Goal: Task Accomplishment & Management: Manage account settings

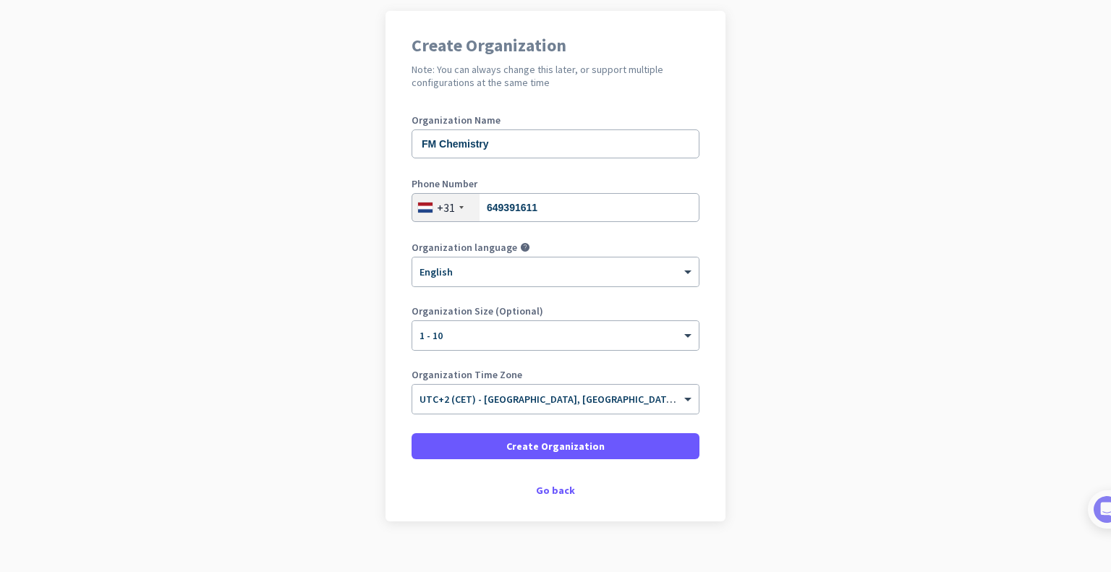
scroll to position [127, 0]
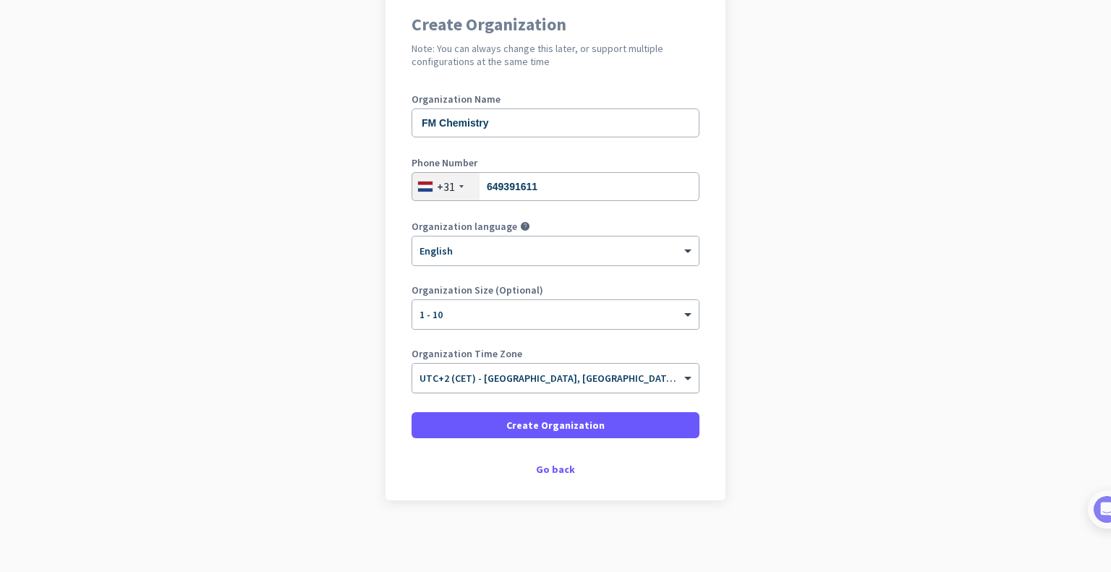
click at [481, 377] on input "text" at bounding box center [540, 373] width 243 height 11
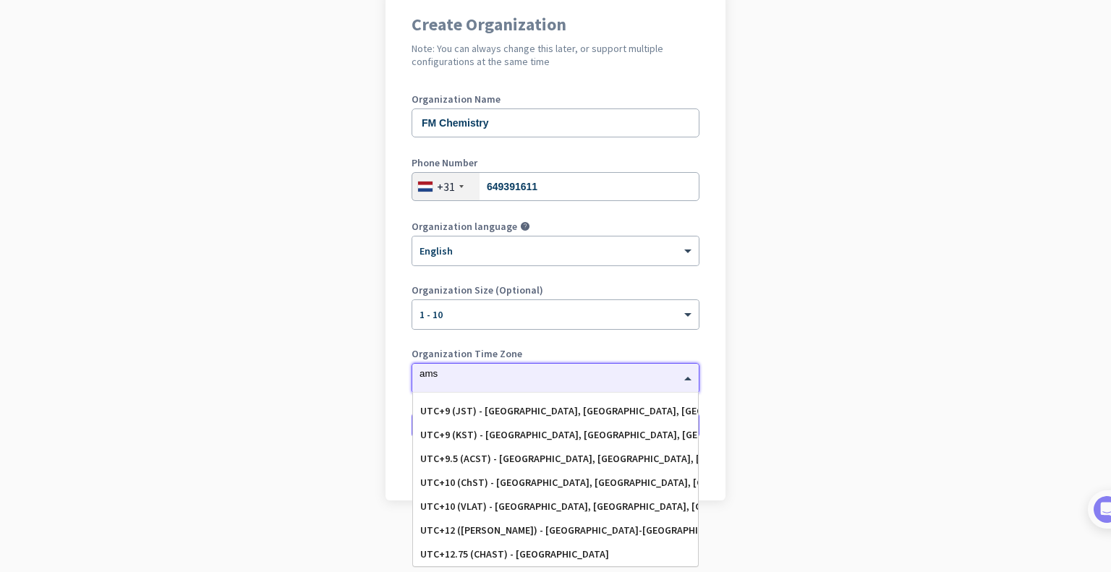
scroll to position [0, 0]
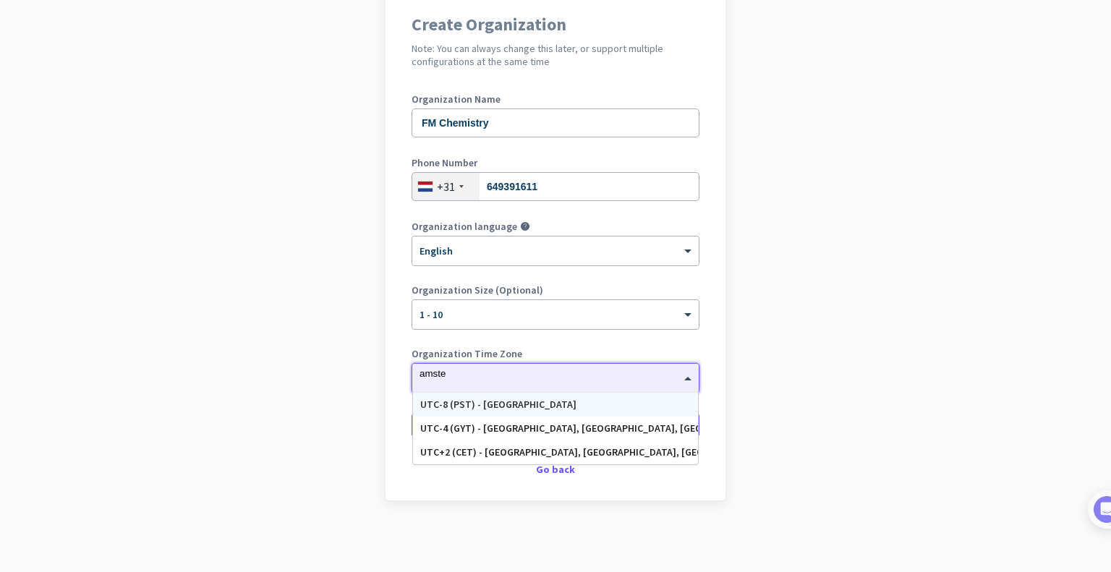
type input "[PERSON_NAME]"
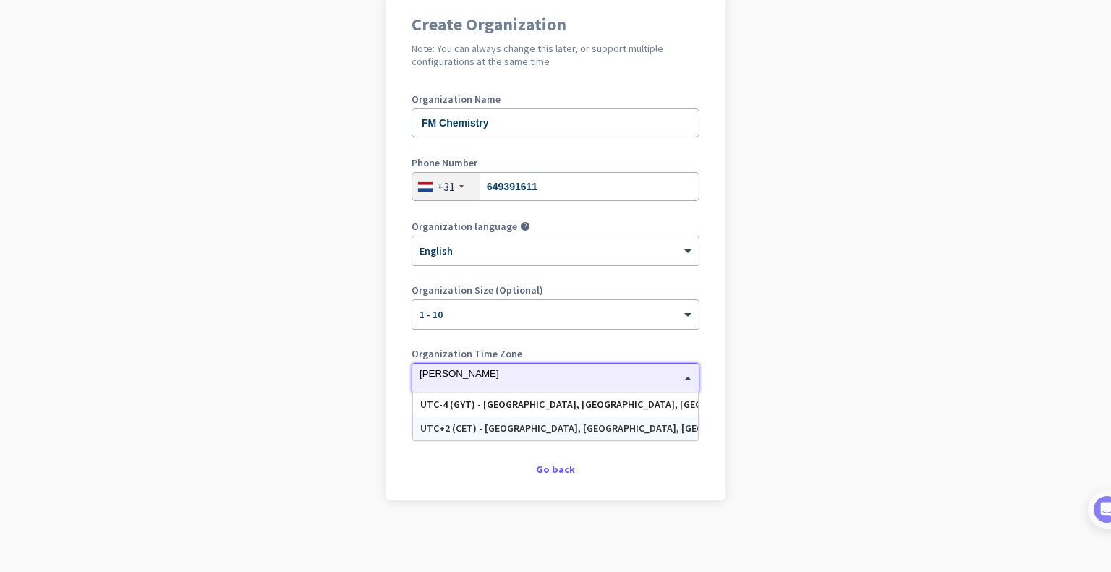
click at [503, 426] on div "UTC+2 (CET) - [GEOGRAPHIC_DATA], [GEOGRAPHIC_DATA], [GEOGRAPHIC_DATA], [GEOGRAP…" at bounding box center [555, 428] width 270 height 12
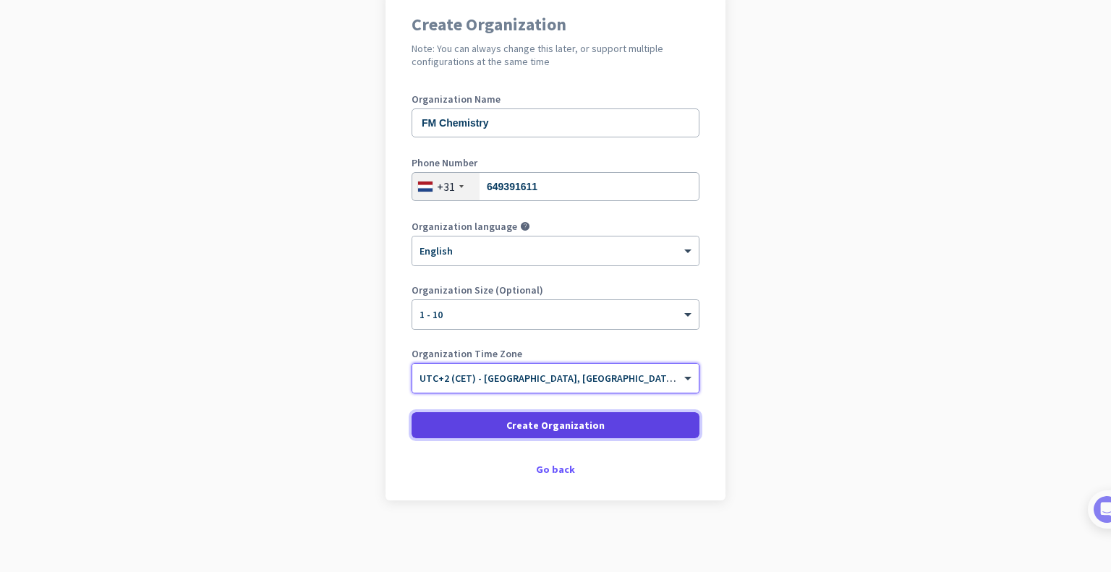
click at [539, 428] on span "Create Organization" at bounding box center [555, 425] width 98 height 14
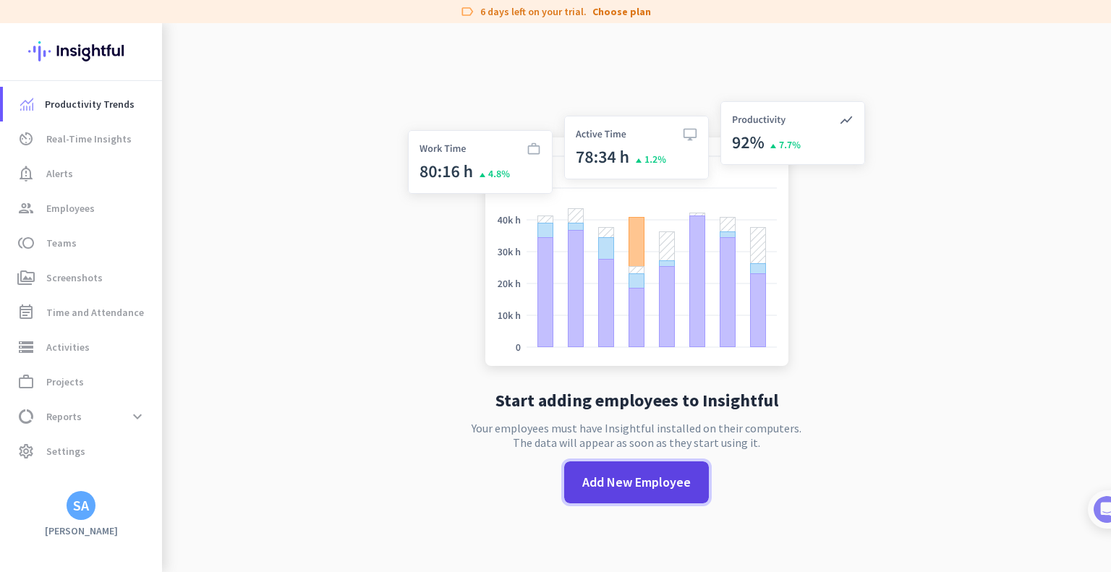
click at [625, 487] on span "Add New Employee" at bounding box center [636, 482] width 108 height 19
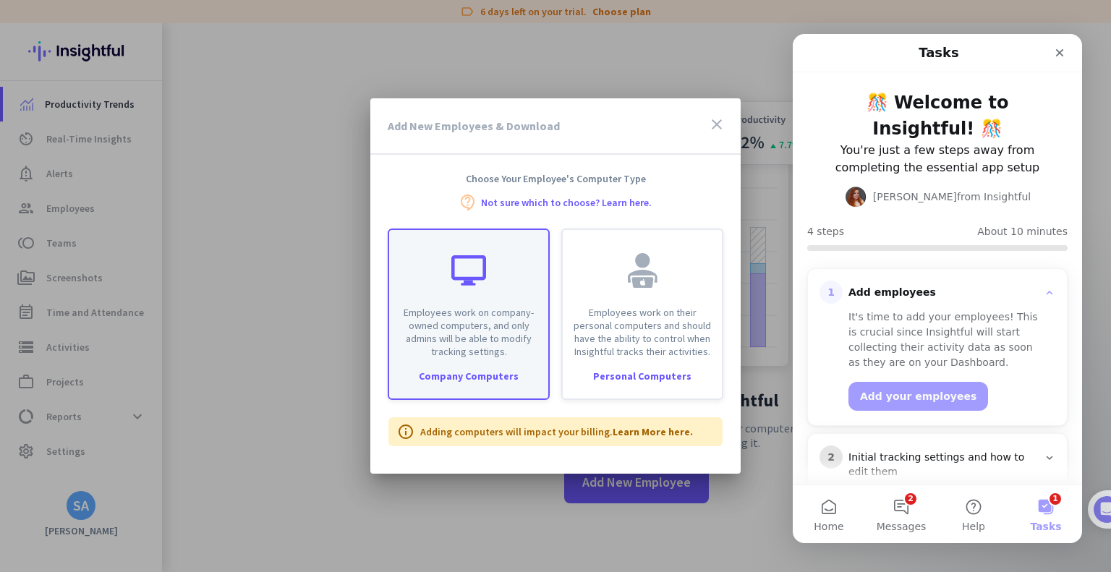
click at [443, 349] on p "Employees work on company-owned computers, and only admins will be able to modi…" at bounding box center [469, 332] width 142 height 52
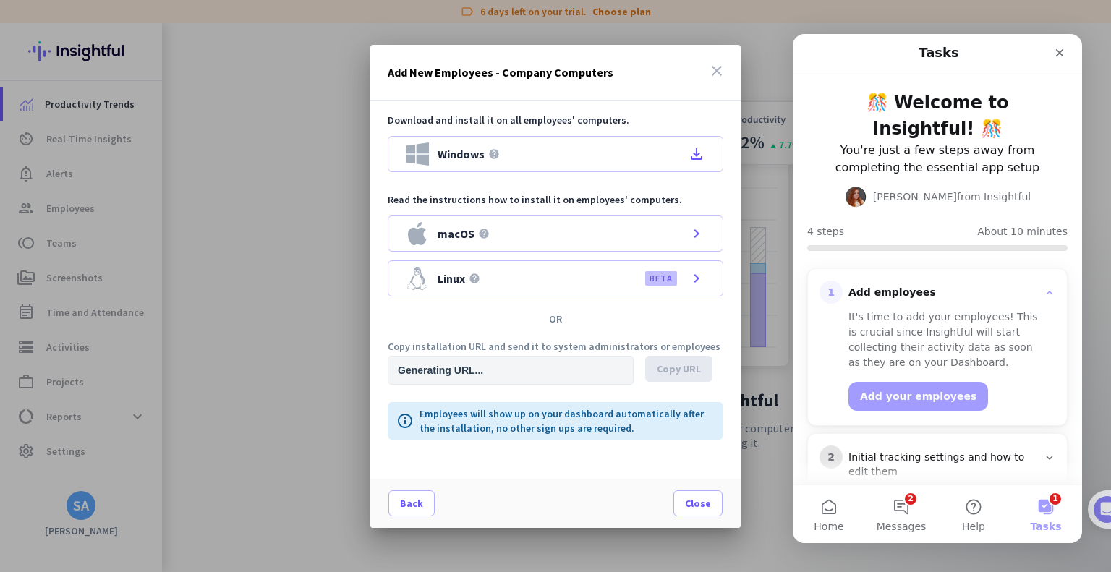
type input "[URL][DOMAIN_NAME]"
click at [471, 373] on input "[URL][DOMAIN_NAME]" at bounding box center [511, 370] width 246 height 29
click at [514, 369] on input "[URL][DOMAIN_NAME]" at bounding box center [511, 370] width 246 height 29
click at [670, 364] on span "Copy URL" at bounding box center [679, 369] width 44 height 14
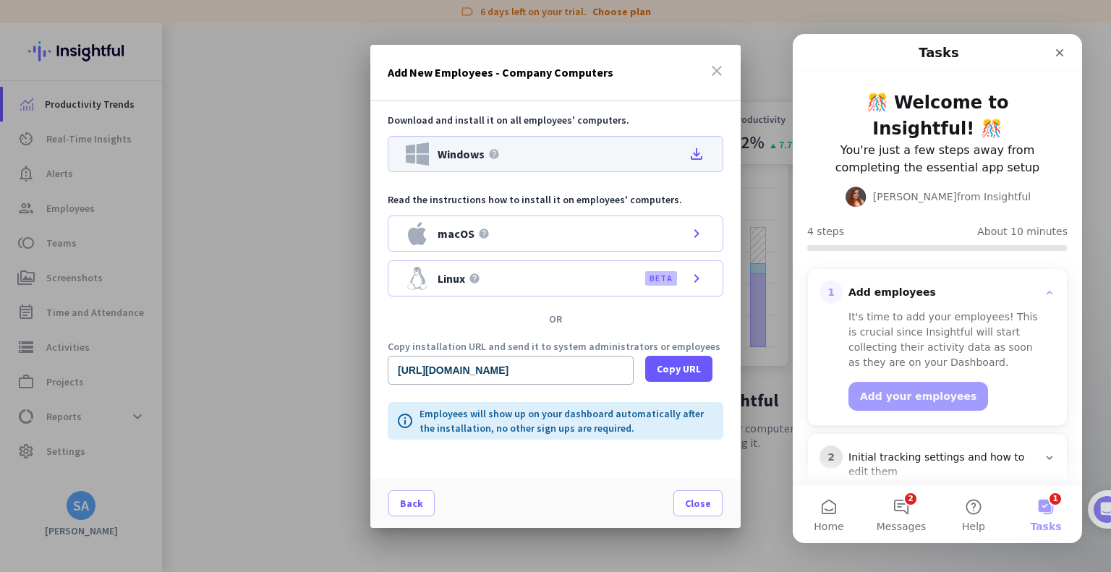
click at [693, 153] on icon "file_download" at bounding box center [696, 153] width 17 height 17
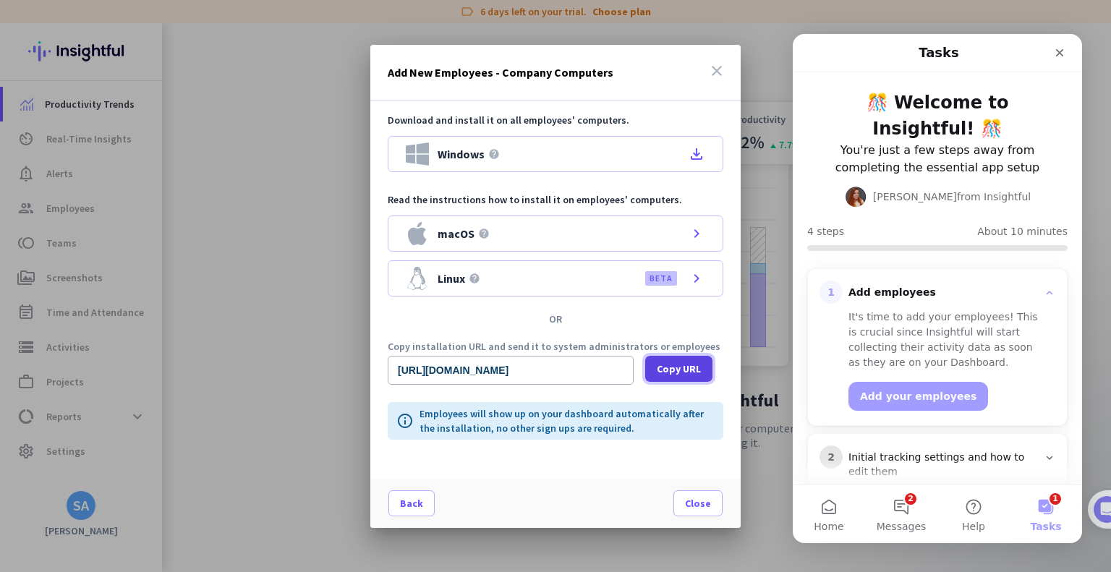
click at [683, 372] on span "Copy URL" at bounding box center [679, 369] width 44 height 14
click at [688, 498] on span "Close" at bounding box center [698, 503] width 26 height 14
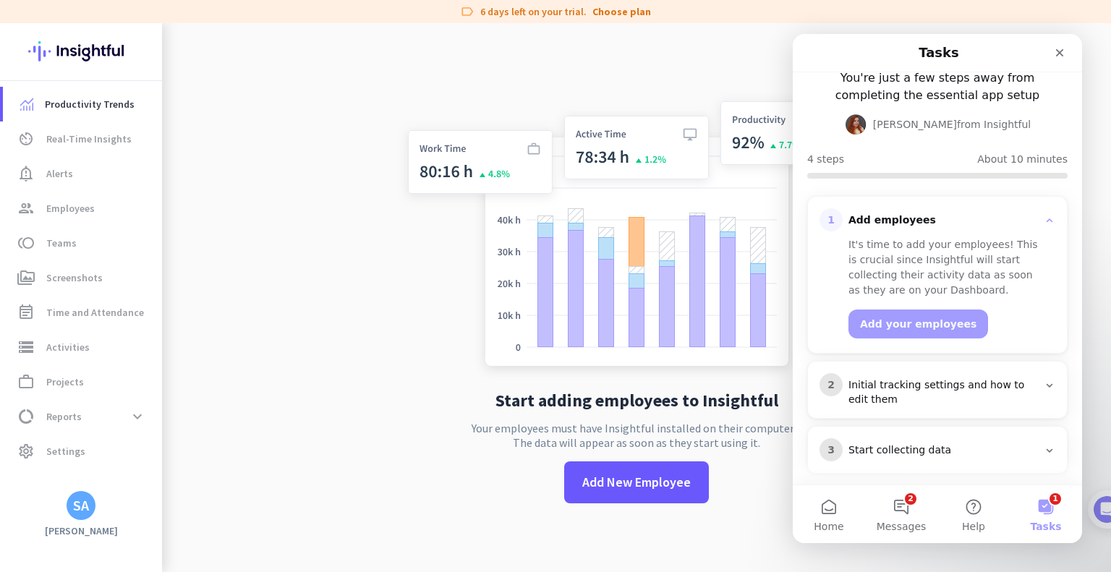
scroll to position [136, 0]
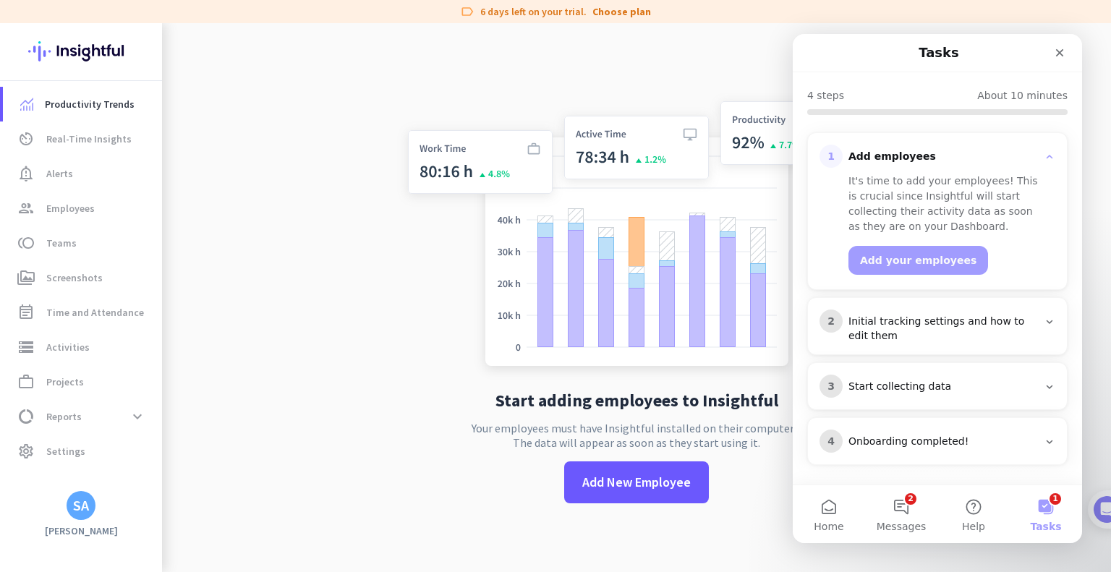
click at [1033, 325] on h3 "Initial tracking settings and how to edit them" at bounding box center [942, 329] width 201 height 29
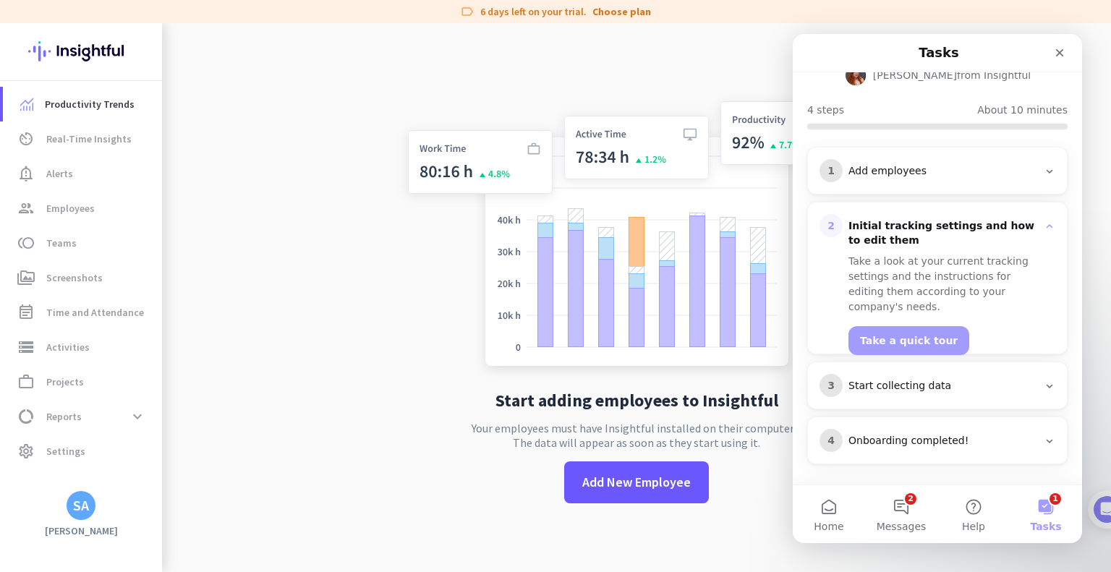
scroll to position [121, 0]
click at [904, 389] on div "Start collecting data" at bounding box center [942, 386] width 189 height 14
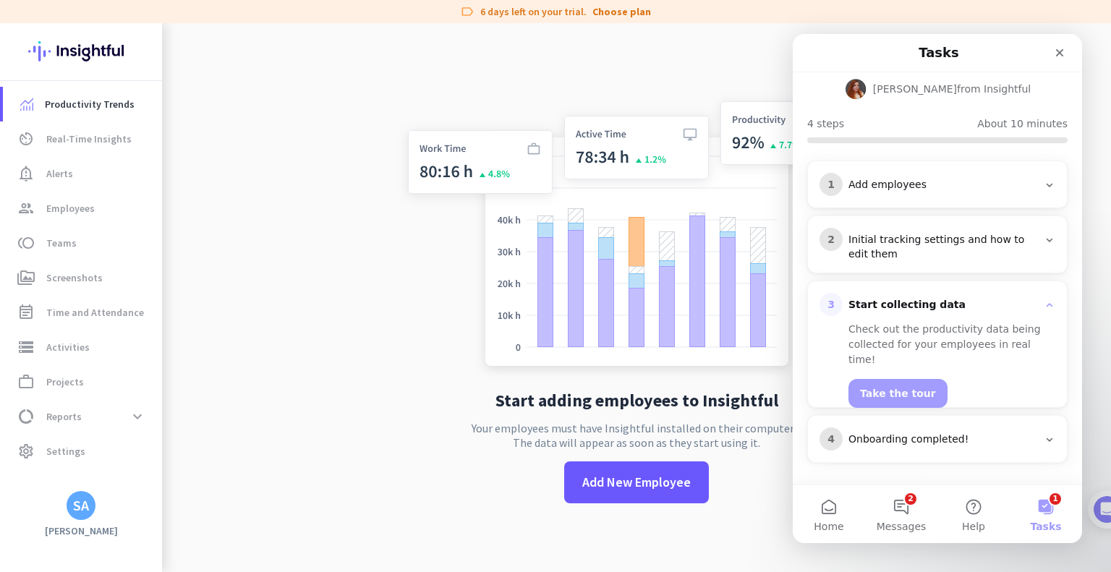
scroll to position [106, 0]
click at [936, 439] on div "Onboarding completed!" at bounding box center [942, 442] width 189 height 14
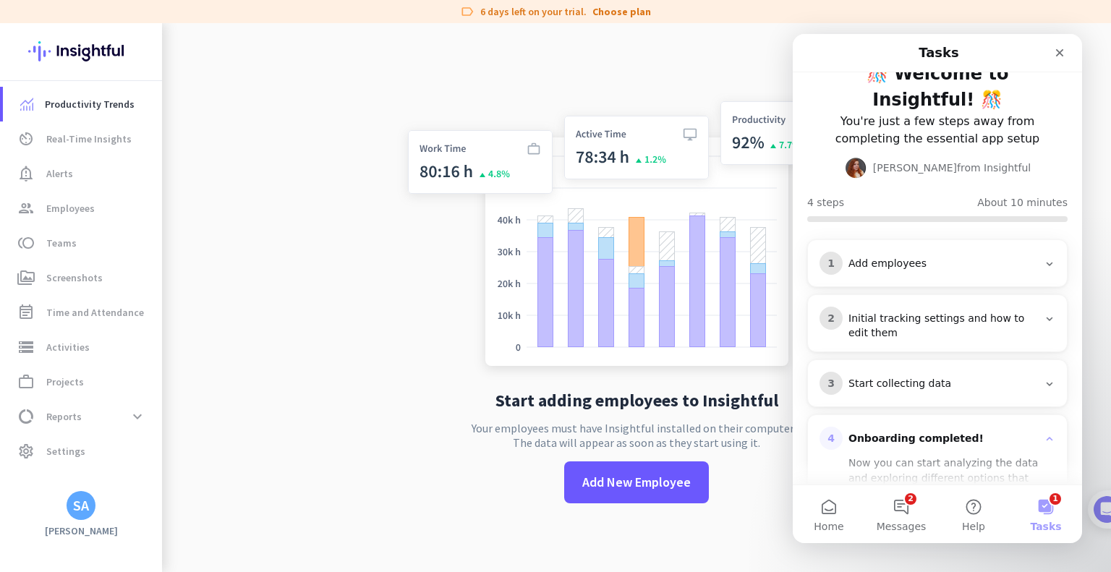
scroll to position [0, 0]
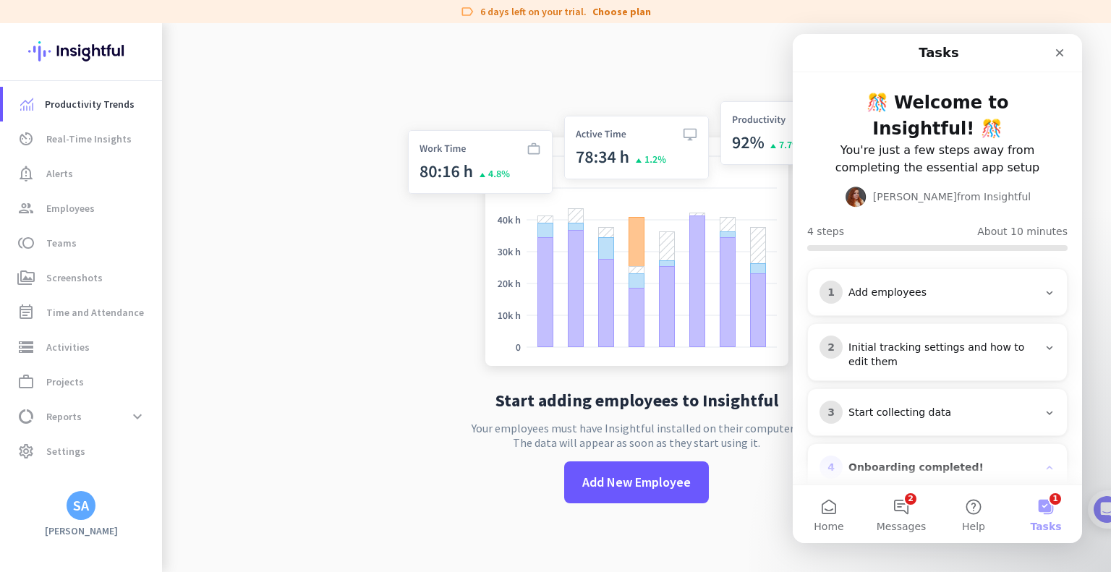
click at [933, 351] on div "Initial tracking settings and how to edit them" at bounding box center [942, 355] width 189 height 29
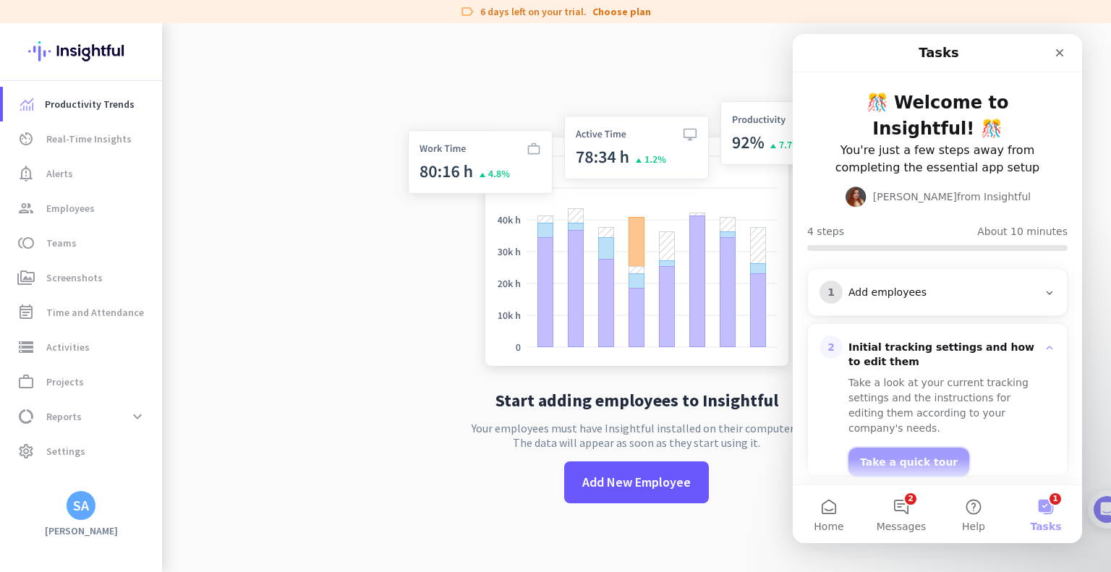
click at [905, 448] on button "Take a quick tour" at bounding box center [908, 462] width 121 height 29
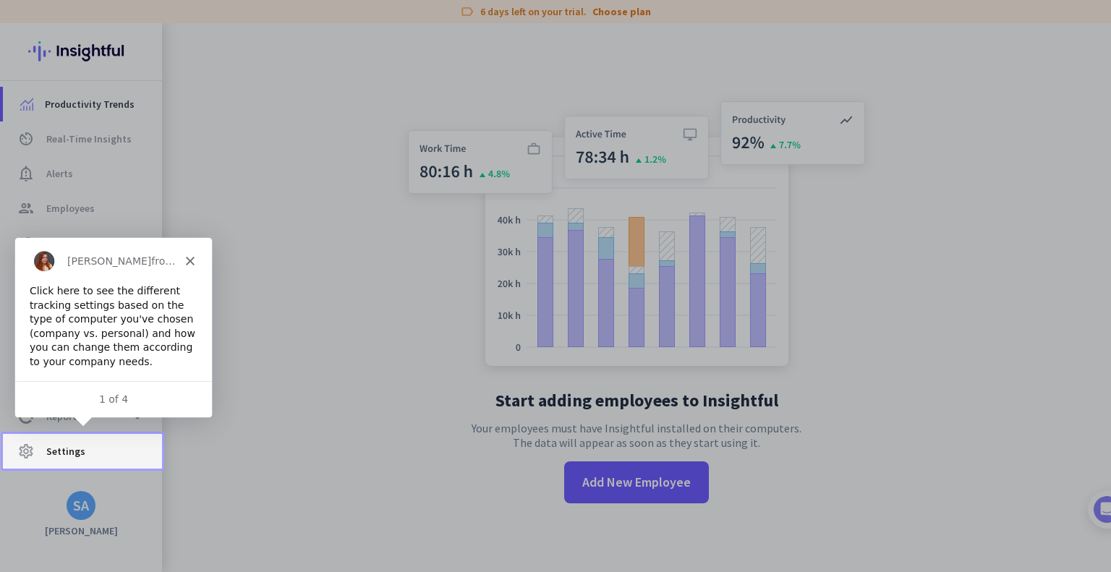
click at [98, 461] on link "settings Settings" at bounding box center [82, 451] width 159 height 35
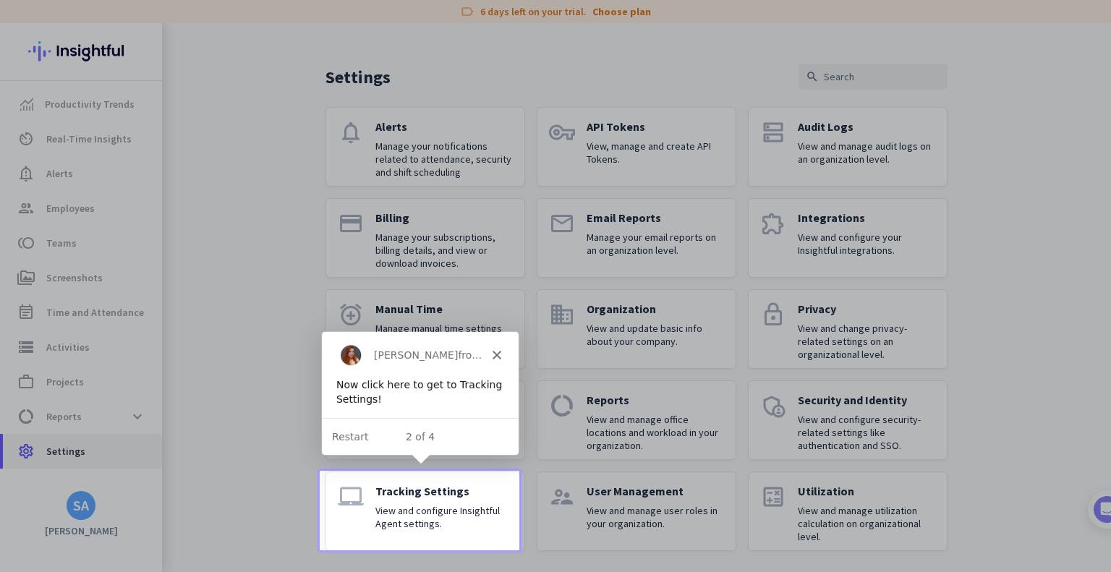
scroll to position [30, 0]
click at [436, 516] on p "View and configure Insightful Agent settings." at bounding box center [443, 516] width 137 height 26
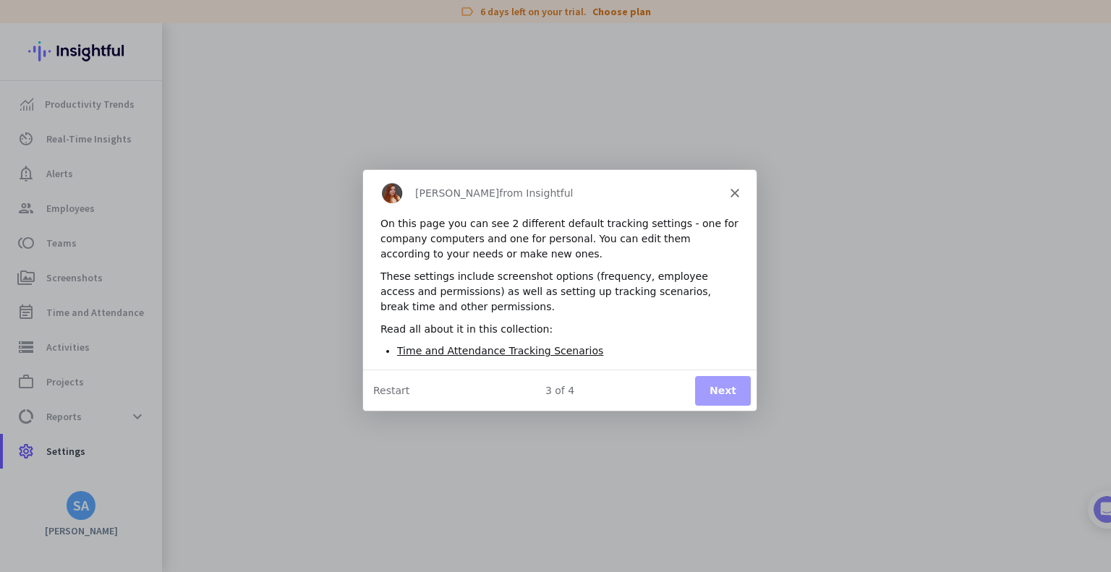
scroll to position [0, 0]
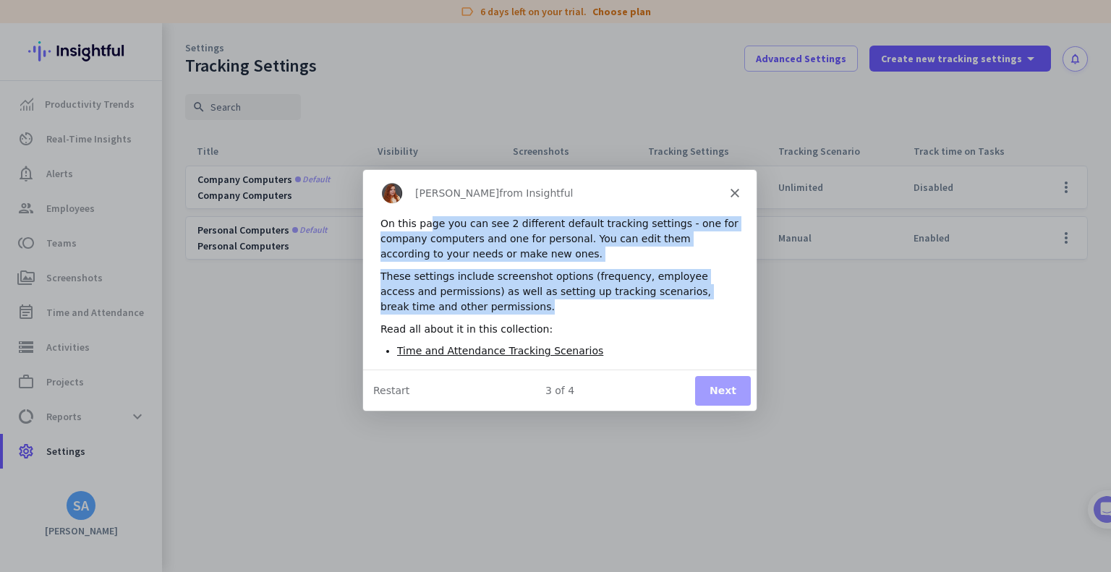
drag, startPoint x: 422, startPoint y: 226, endPoint x: 530, endPoint y: 309, distance: 136.5
click at [530, 309] on div "On this page you can see 2 different default tracking settings - one for compan…" at bounding box center [558, 291] width 393 height 153
click at [716, 388] on button "Next" at bounding box center [722, 390] width 56 height 30
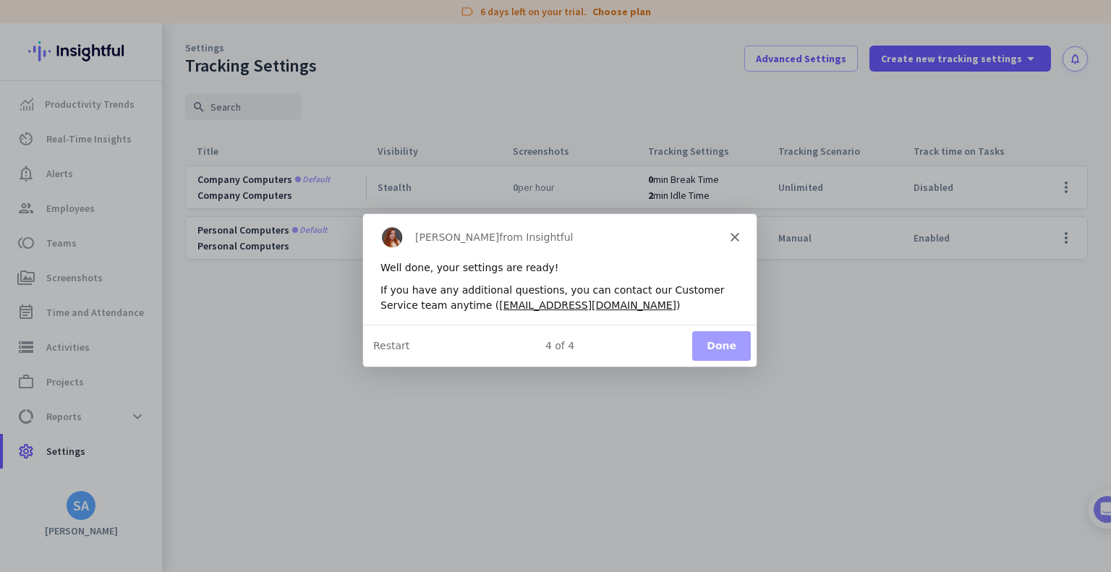
click at [724, 341] on button "Done" at bounding box center [720, 345] width 59 height 30
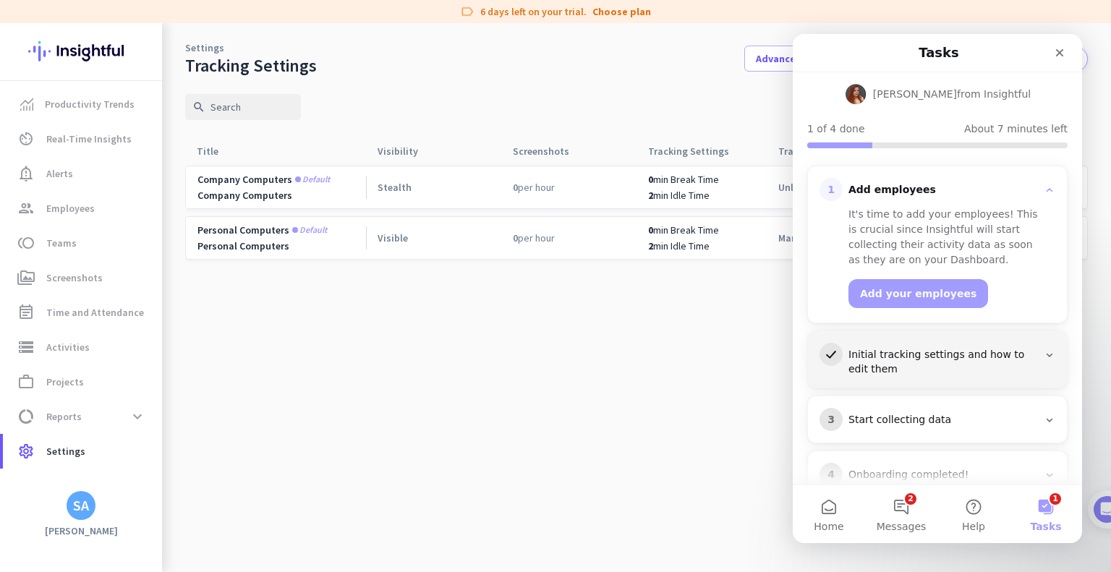
scroll to position [136, 0]
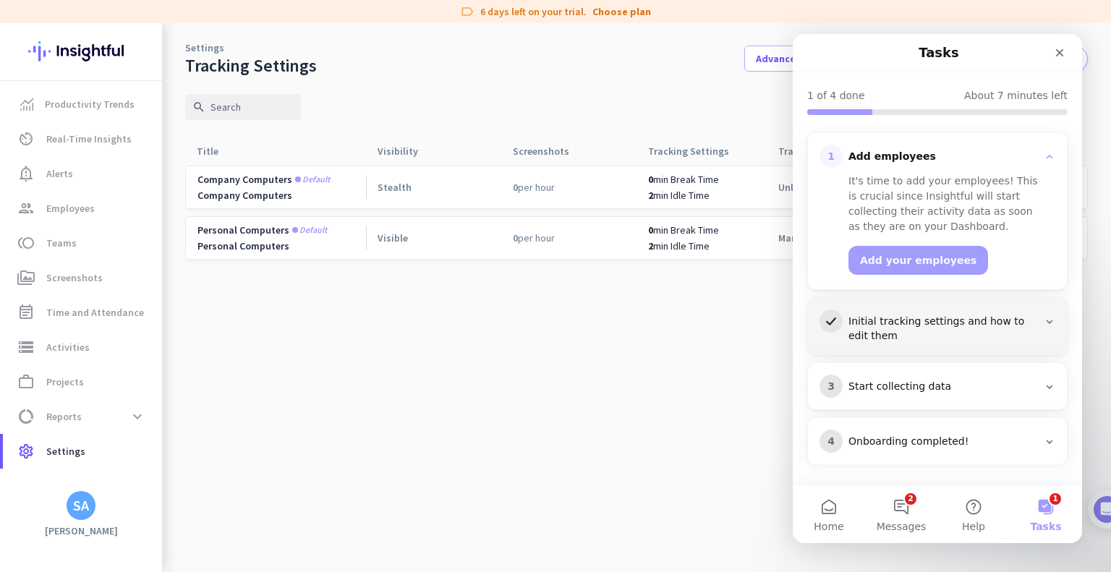
click at [915, 389] on div "Start collecting data" at bounding box center [942, 387] width 189 height 14
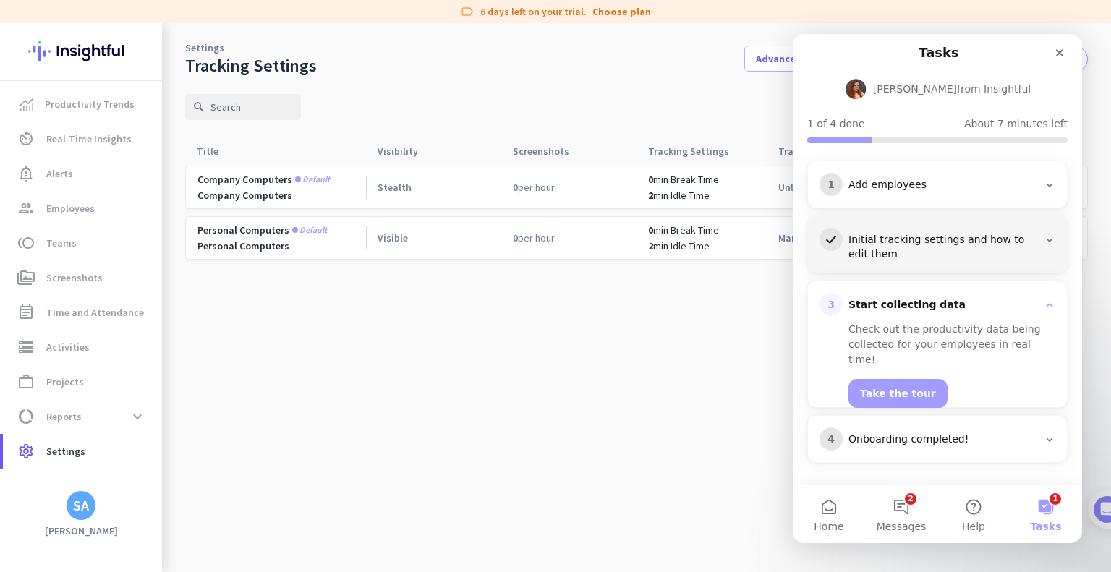
scroll to position [106, 0]
click at [542, 349] on cdk-virtual-scroll-viewport "Company computers Default Company Computers Stealth 0 per hour 0 min Break Time…" at bounding box center [636, 368] width 902 height 407
click at [1063, 52] on icon "Close" at bounding box center [1060, 53] width 12 height 12
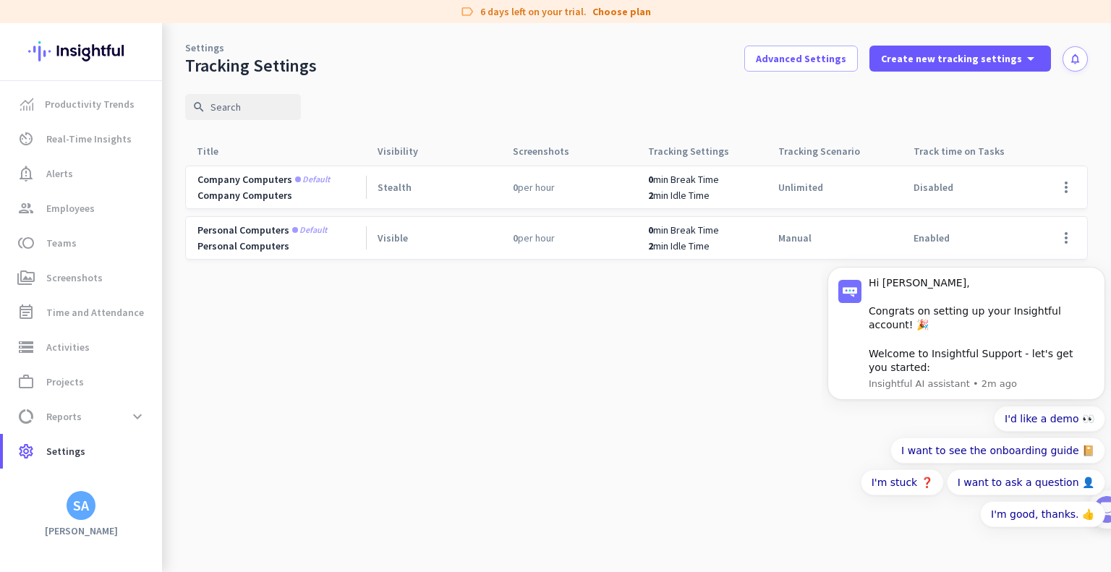
scroll to position [0, 0]
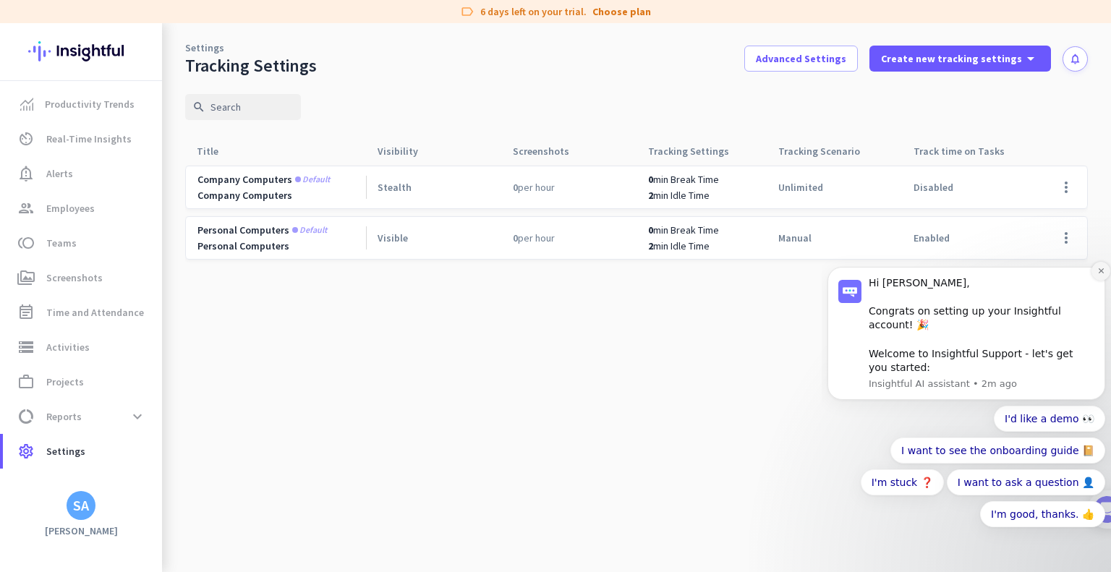
click at [1095, 281] on button "Dismiss notification" at bounding box center [1100, 271] width 19 height 19
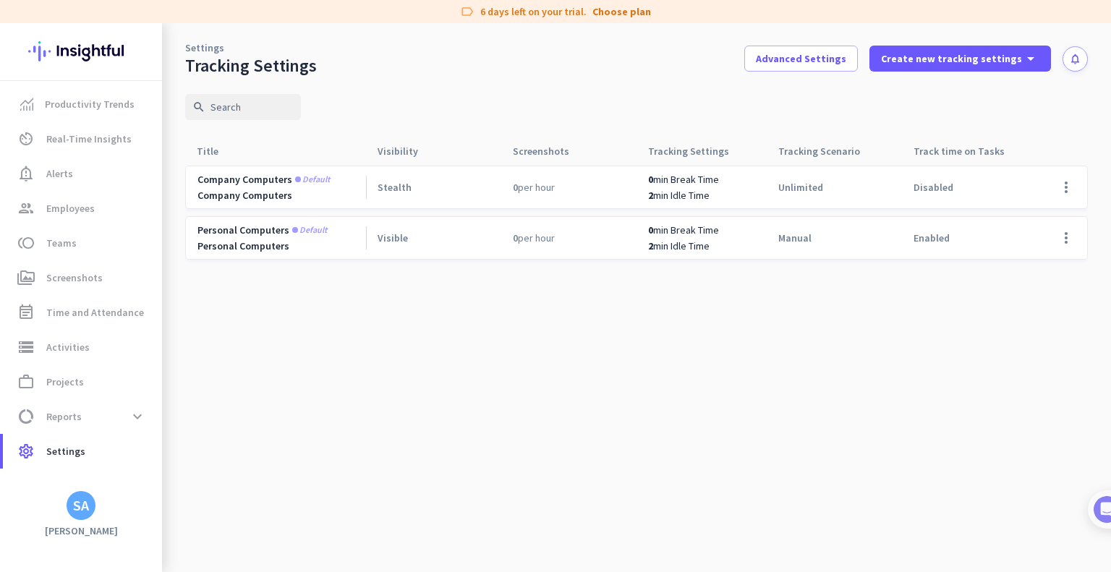
click at [939, 189] on span "Disabled" at bounding box center [933, 187] width 40 height 13
click at [1069, 189] on span at bounding box center [1065, 187] width 35 height 35
click at [1028, 222] on span "Edit" at bounding box center [1036, 217] width 69 height 14
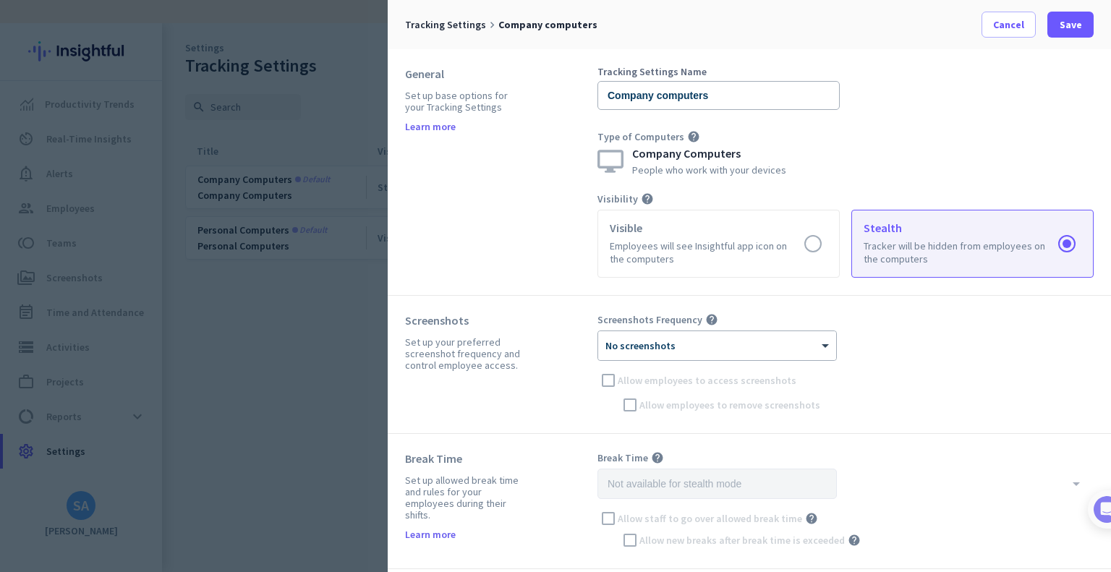
scroll to position [72, 0]
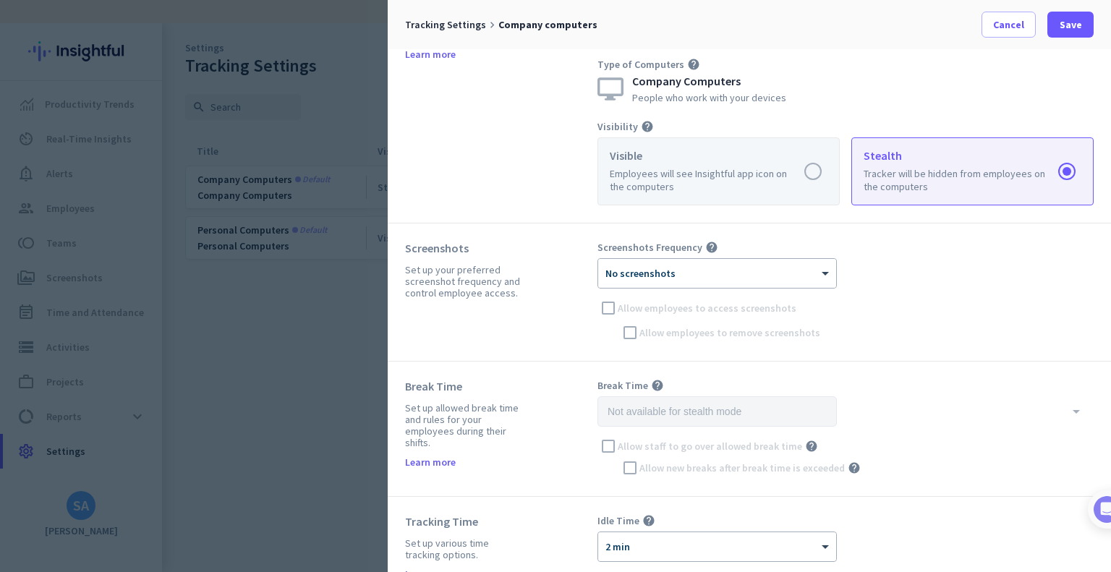
click at [800, 174] on label at bounding box center [718, 171] width 241 height 67
click at [0, 0] on input "radio" at bounding box center [0, 0] width 0 height 0
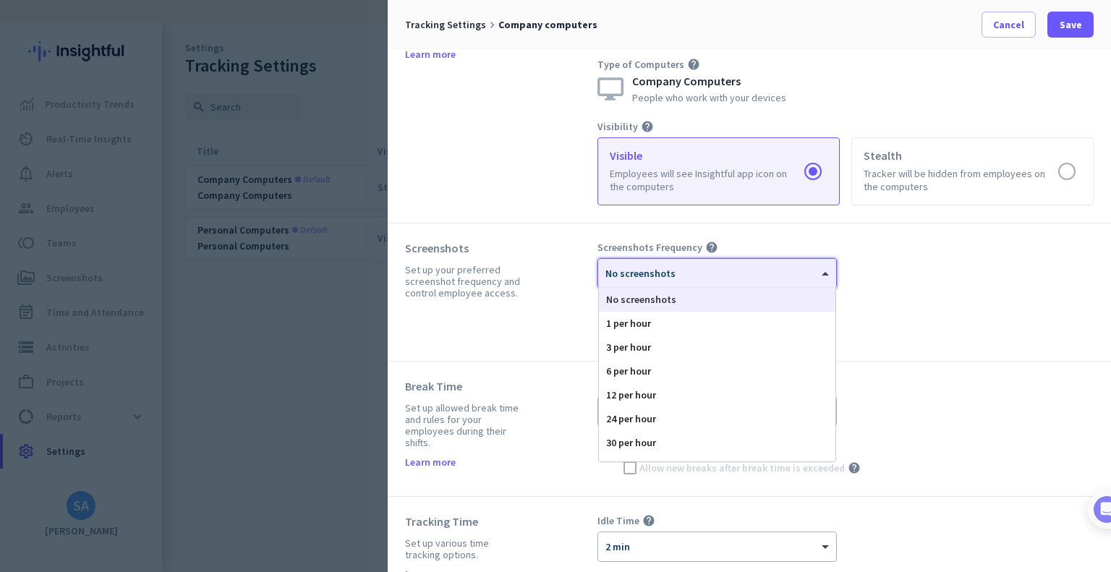
click at [825, 270] on span at bounding box center [827, 274] width 18 height 12
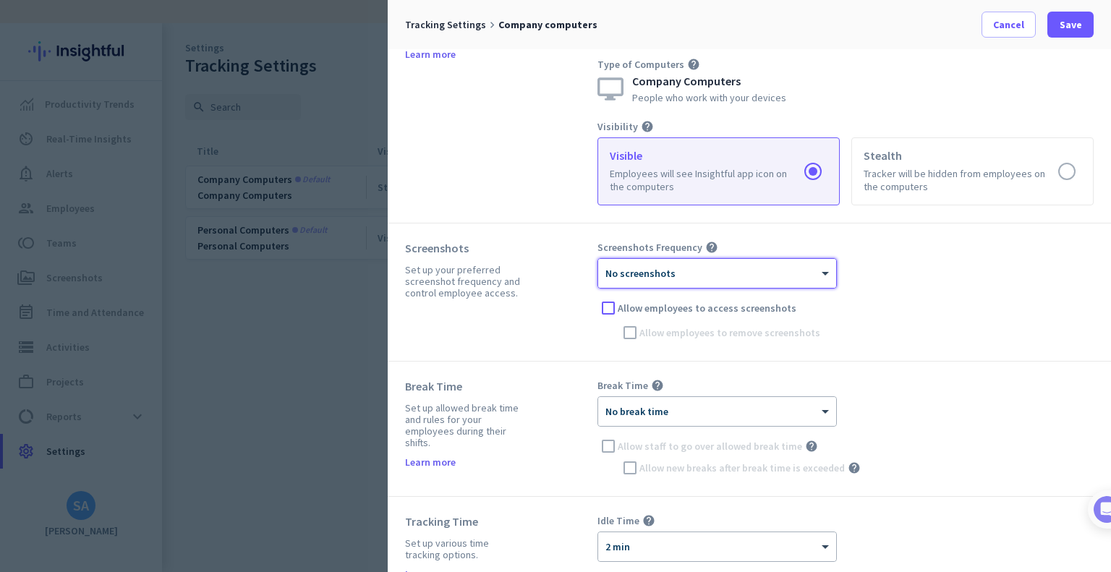
click at [996, 267] on div "Screenshots Frequency help × No screenshots Allow employees to access screensho…" at bounding box center [845, 292] width 496 height 103
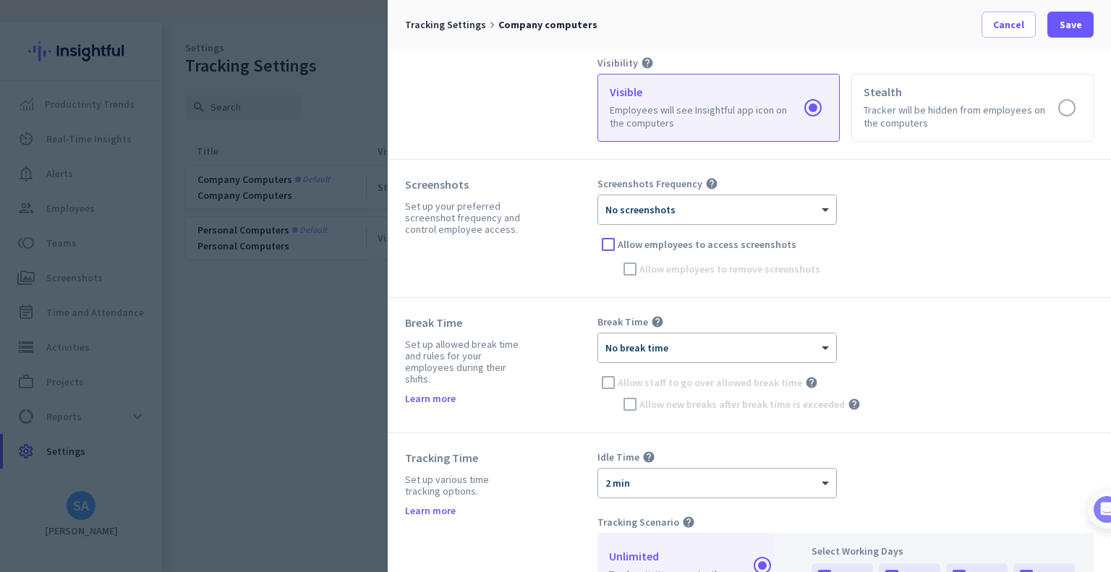
scroll to position [145, 0]
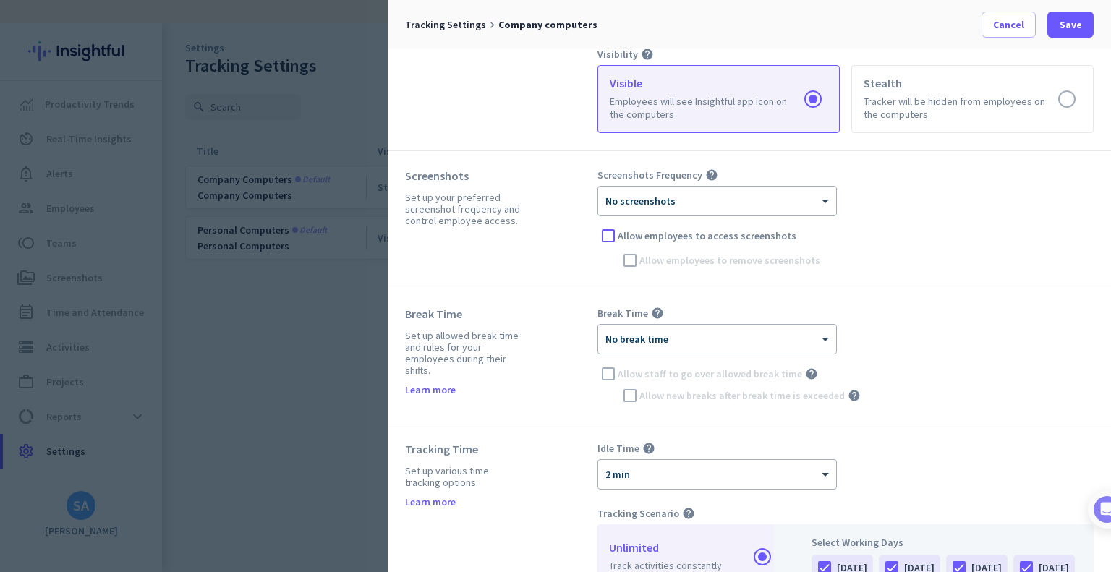
click at [699, 338] on div at bounding box center [717, 334] width 238 height 12
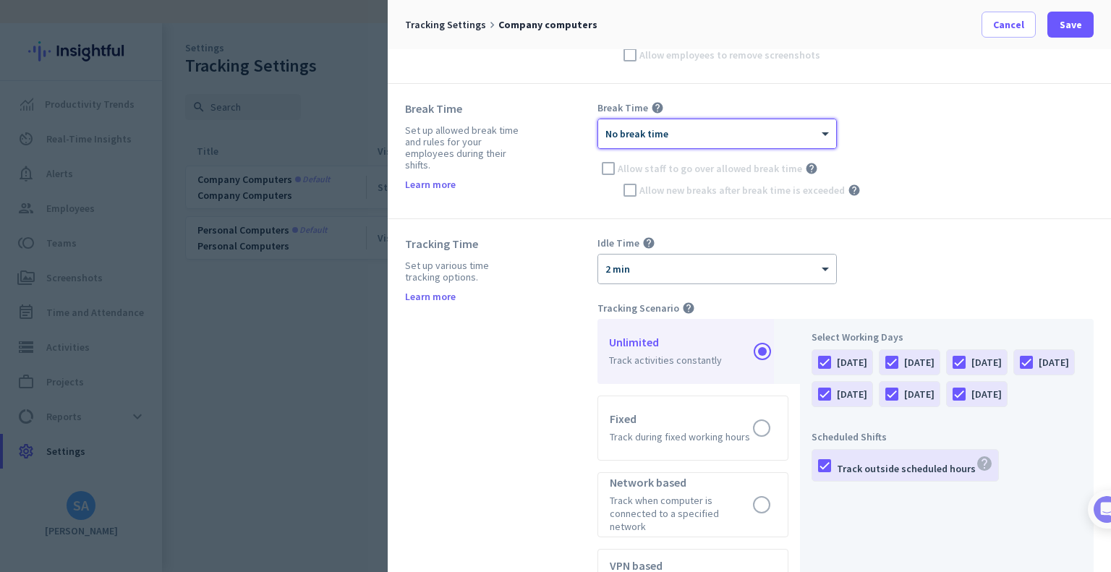
scroll to position [362, 0]
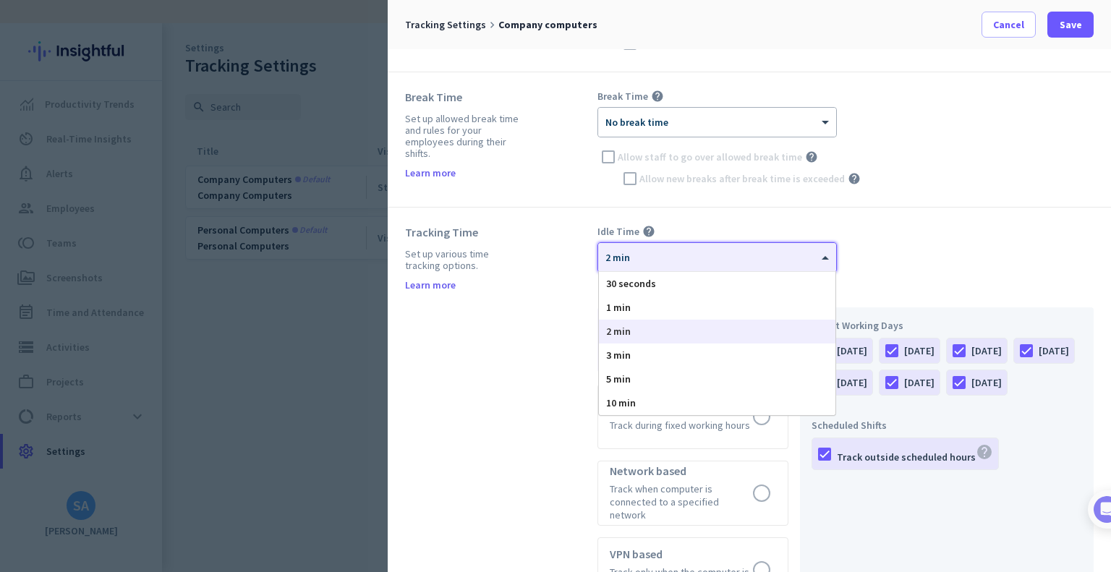
click at [795, 251] on div at bounding box center [717, 253] width 238 height 12
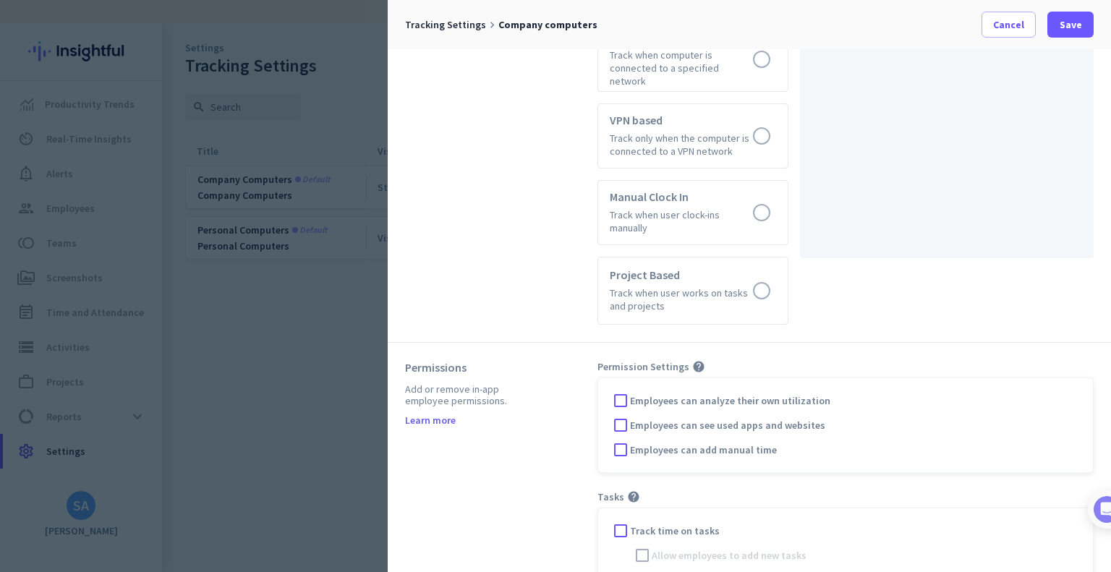
scroll to position [802, 0]
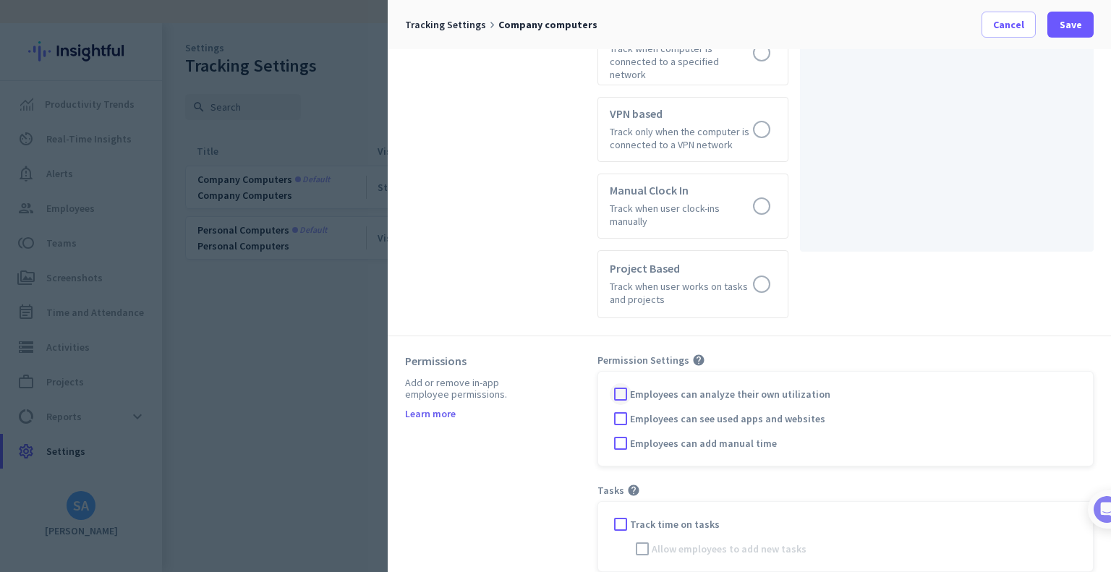
click at [621, 383] on div at bounding box center [621, 394] width 22 height 22
click at [618, 408] on div at bounding box center [621, 419] width 22 height 22
click at [616, 513] on div at bounding box center [621, 524] width 22 height 22
click at [648, 538] on div at bounding box center [642, 549] width 22 height 22
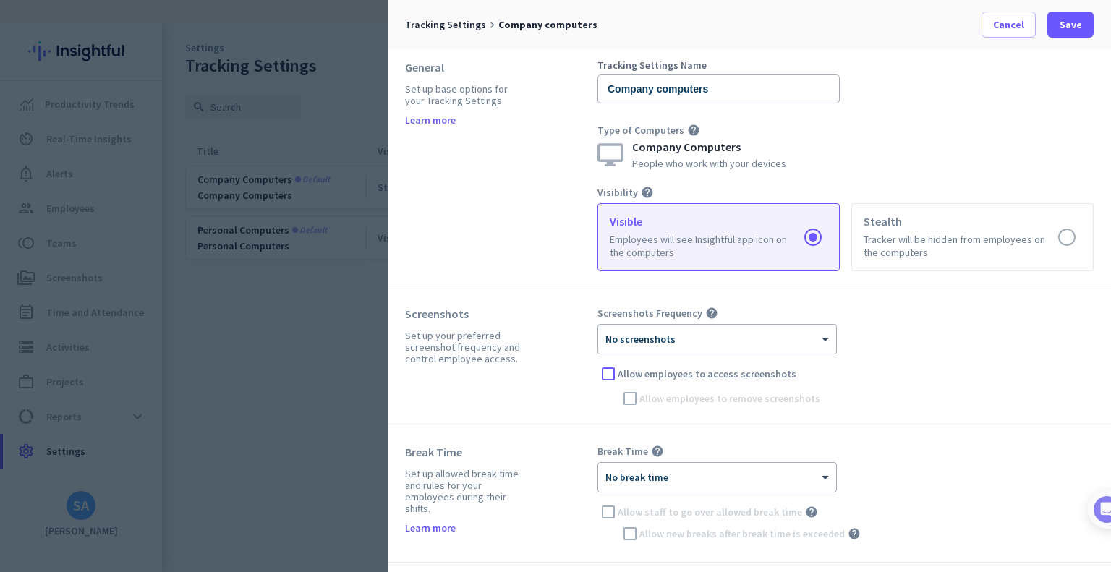
scroll to position [0, 0]
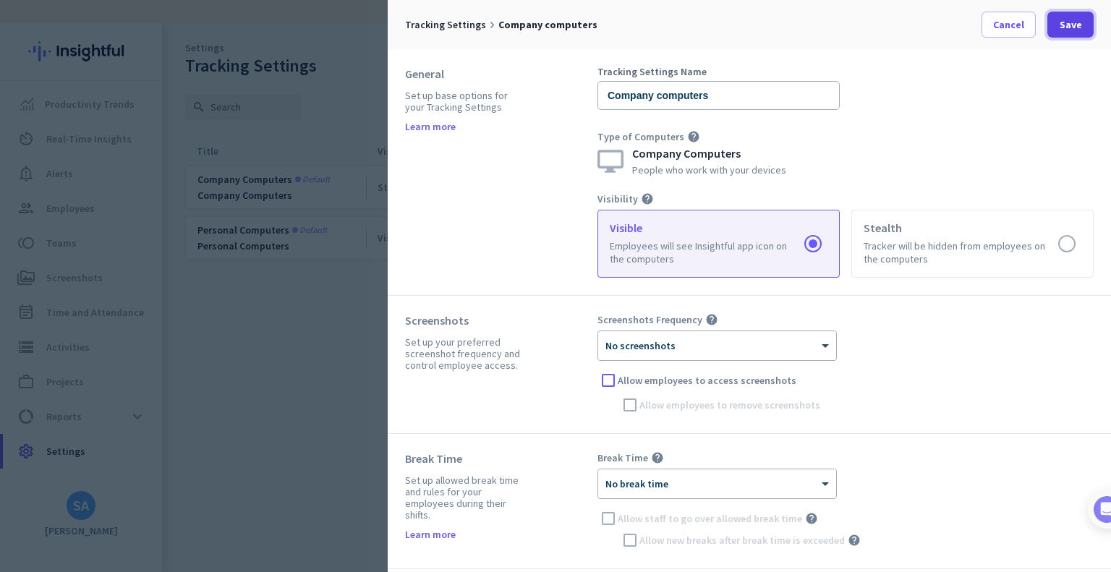
click at [1063, 26] on span "Save" at bounding box center [1070, 24] width 22 height 14
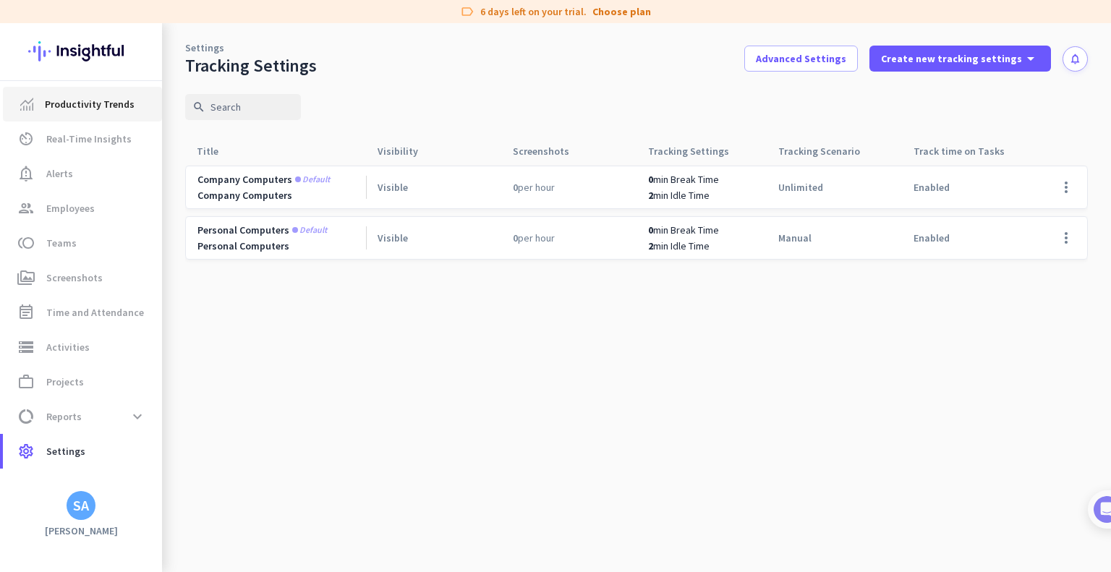
click at [65, 106] on span "Productivity Trends" at bounding box center [90, 103] width 90 height 17
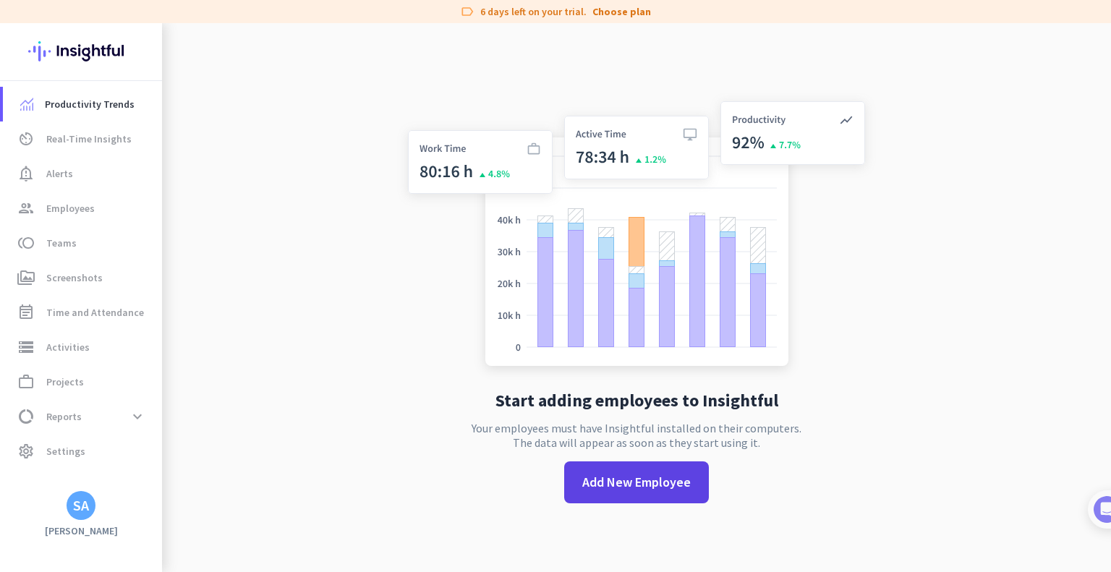
click at [633, 464] on div "Start adding employees to Insightful Your employees must have Insightful instal…" at bounding box center [636, 309] width 479 height 572
click at [628, 481] on span "Add New Employee" at bounding box center [636, 482] width 108 height 19
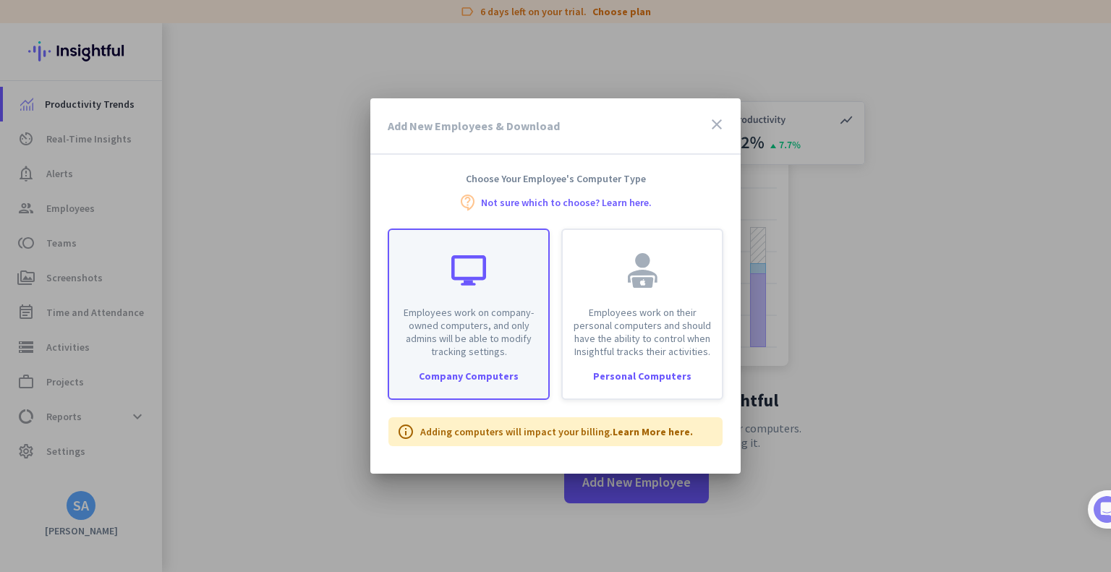
click at [440, 326] on p "Employees work on company-owned computers, and only admins will be able to modi…" at bounding box center [469, 332] width 142 height 52
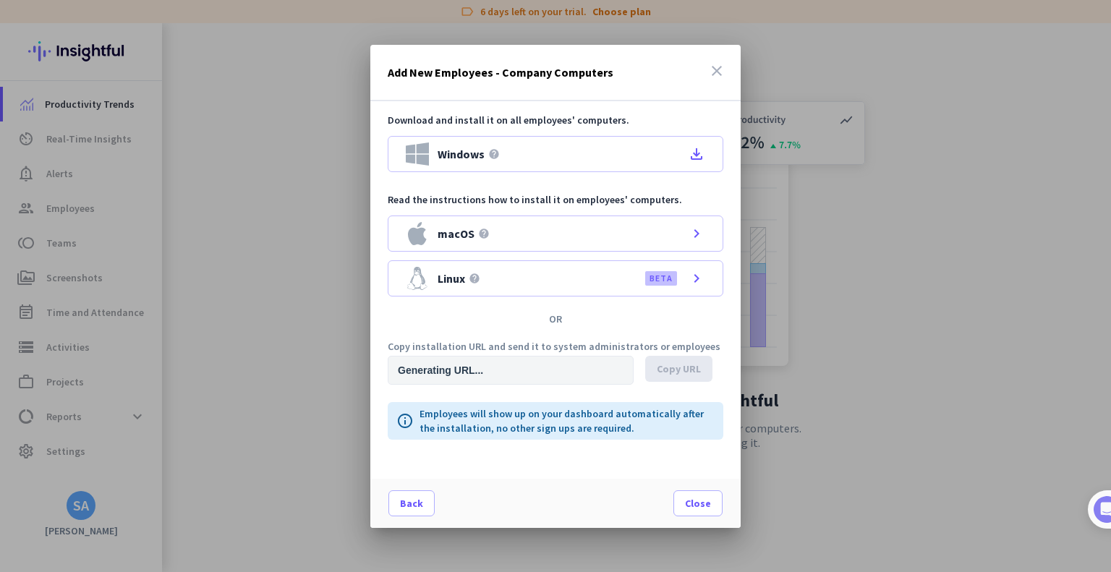
type input "[URL][DOMAIN_NAME]"
click at [670, 379] on span at bounding box center [678, 368] width 67 height 35
